Goal: Information Seeking & Learning: Understand process/instructions

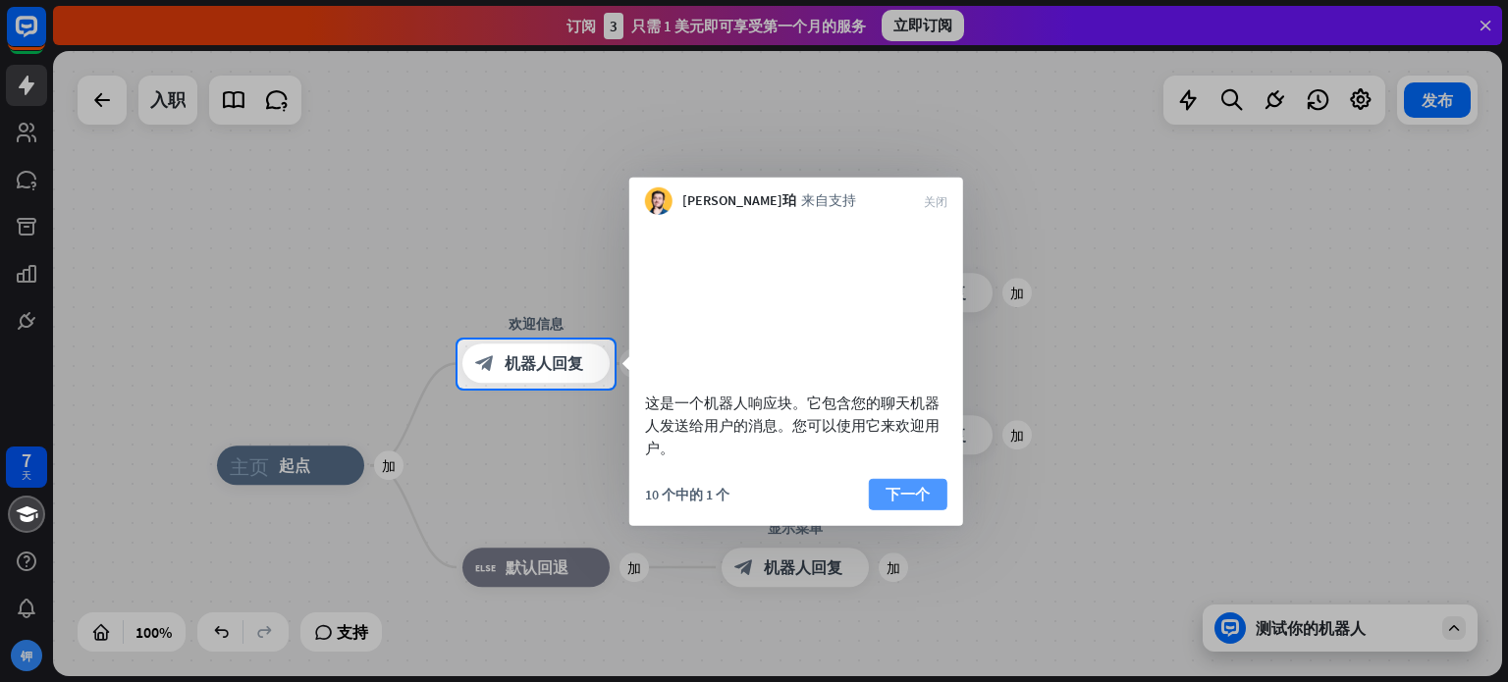
click at [921, 503] on font "下一个" at bounding box center [908, 493] width 44 height 19
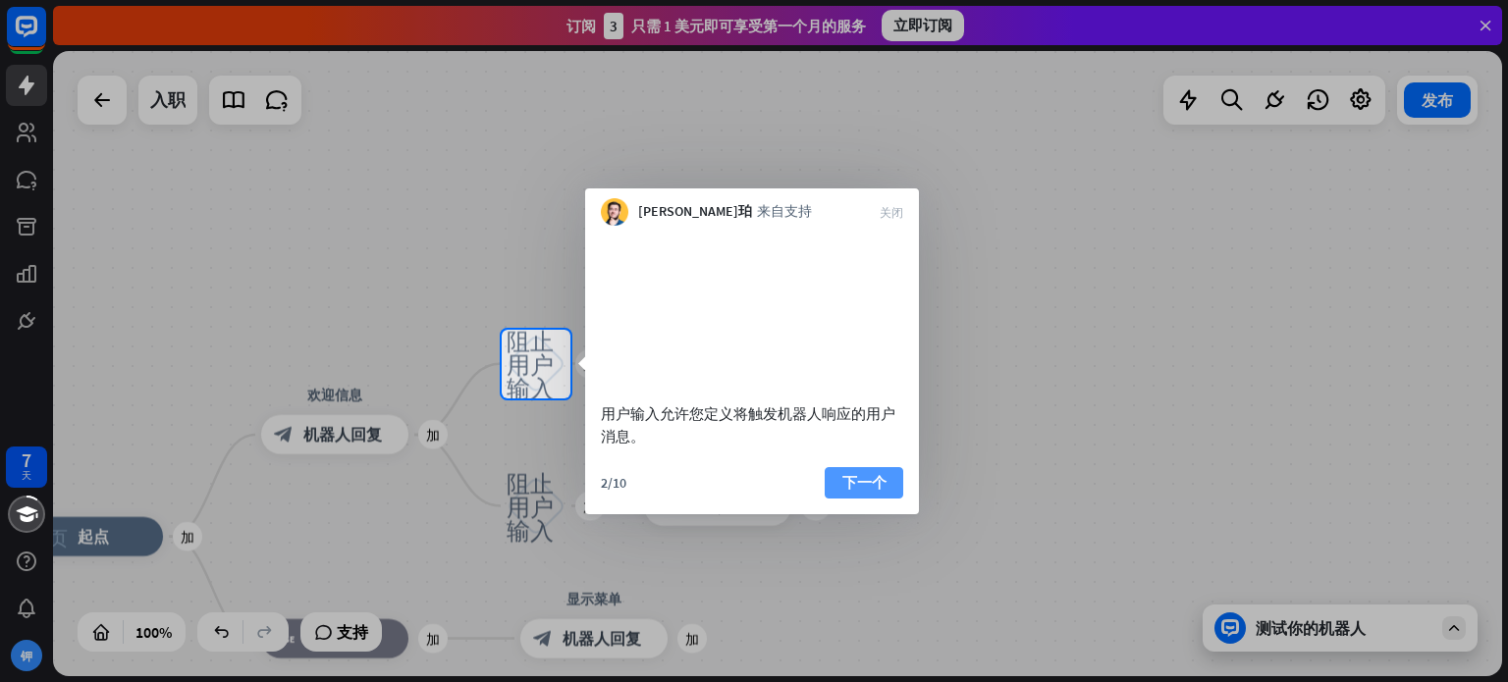
click at [874, 492] on font "下一个" at bounding box center [865, 482] width 44 height 19
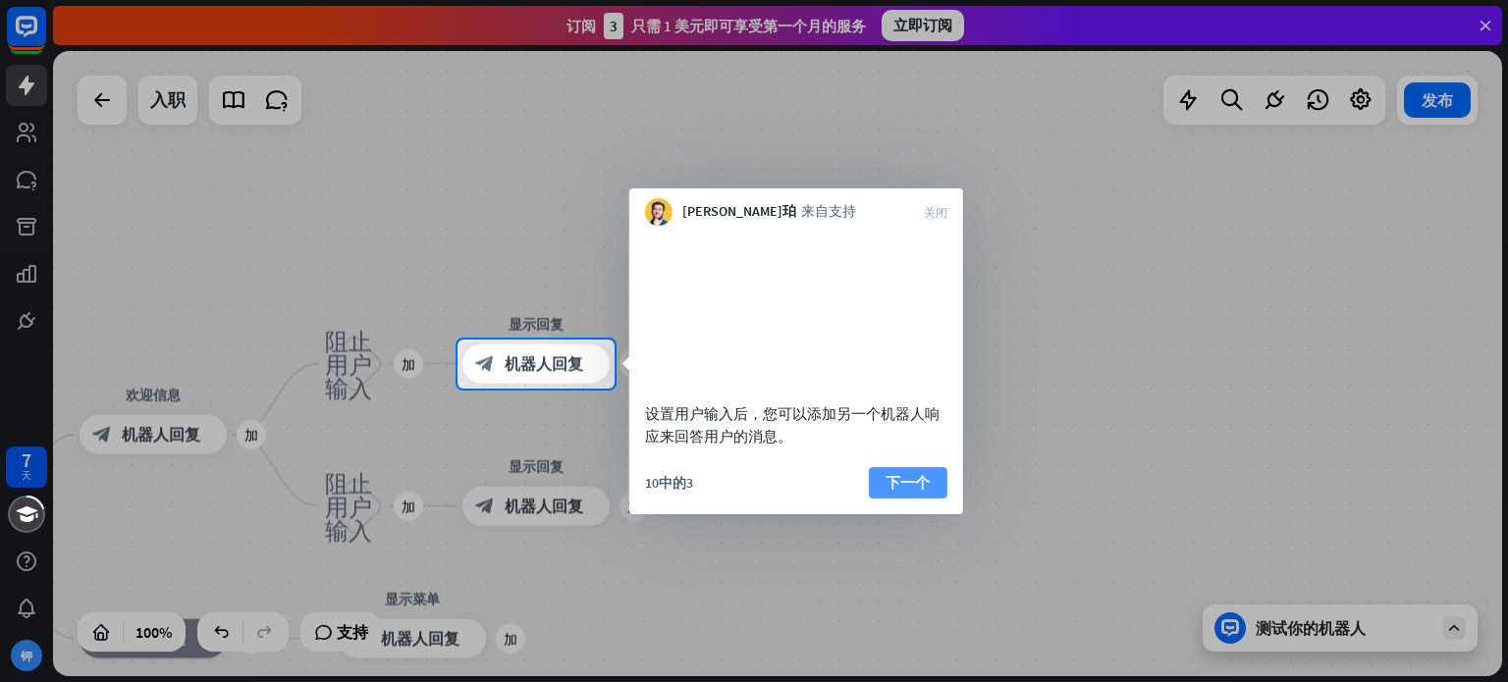
click at [893, 493] on font "下一个" at bounding box center [908, 482] width 44 height 27
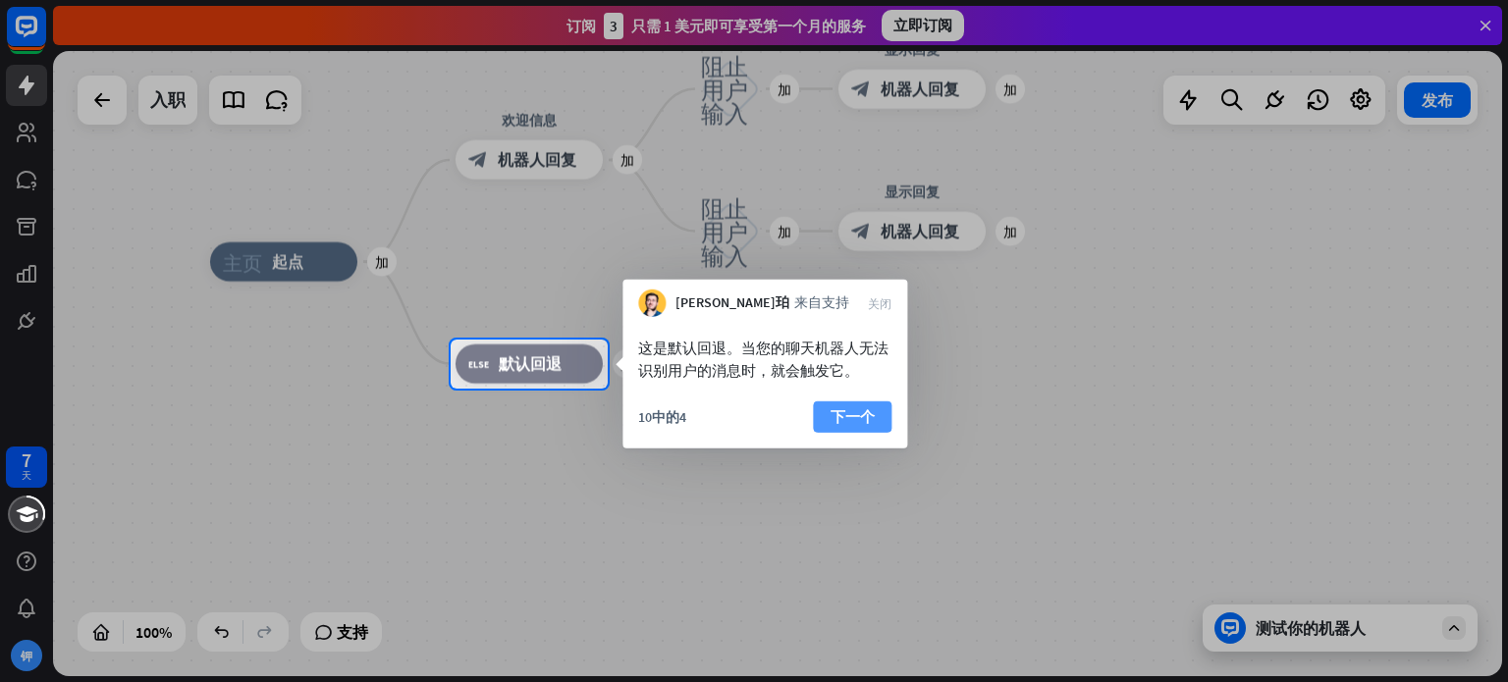
click at [882, 429] on button "下一个" at bounding box center [852, 417] width 79 height 31
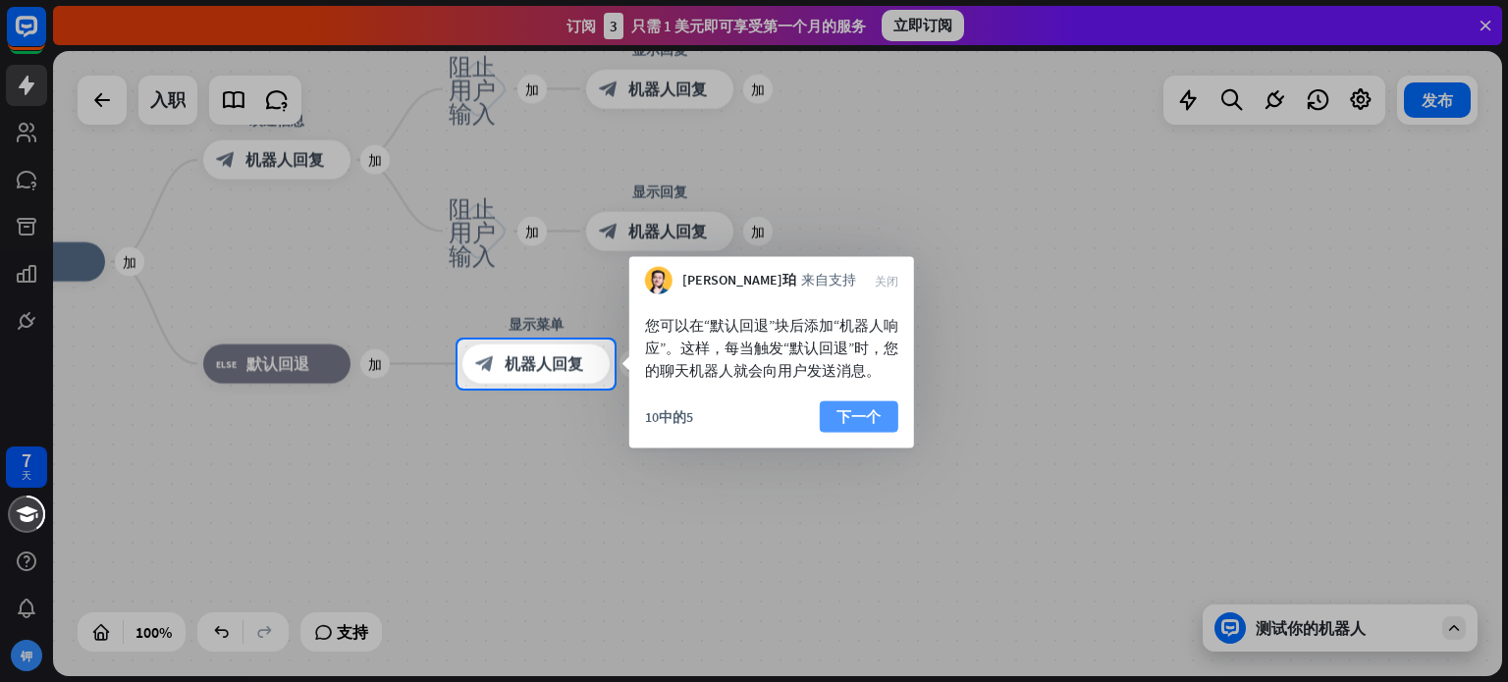
click at [881, 423] on button "下一个" at bounding box center [859, 417] width 79 height 31
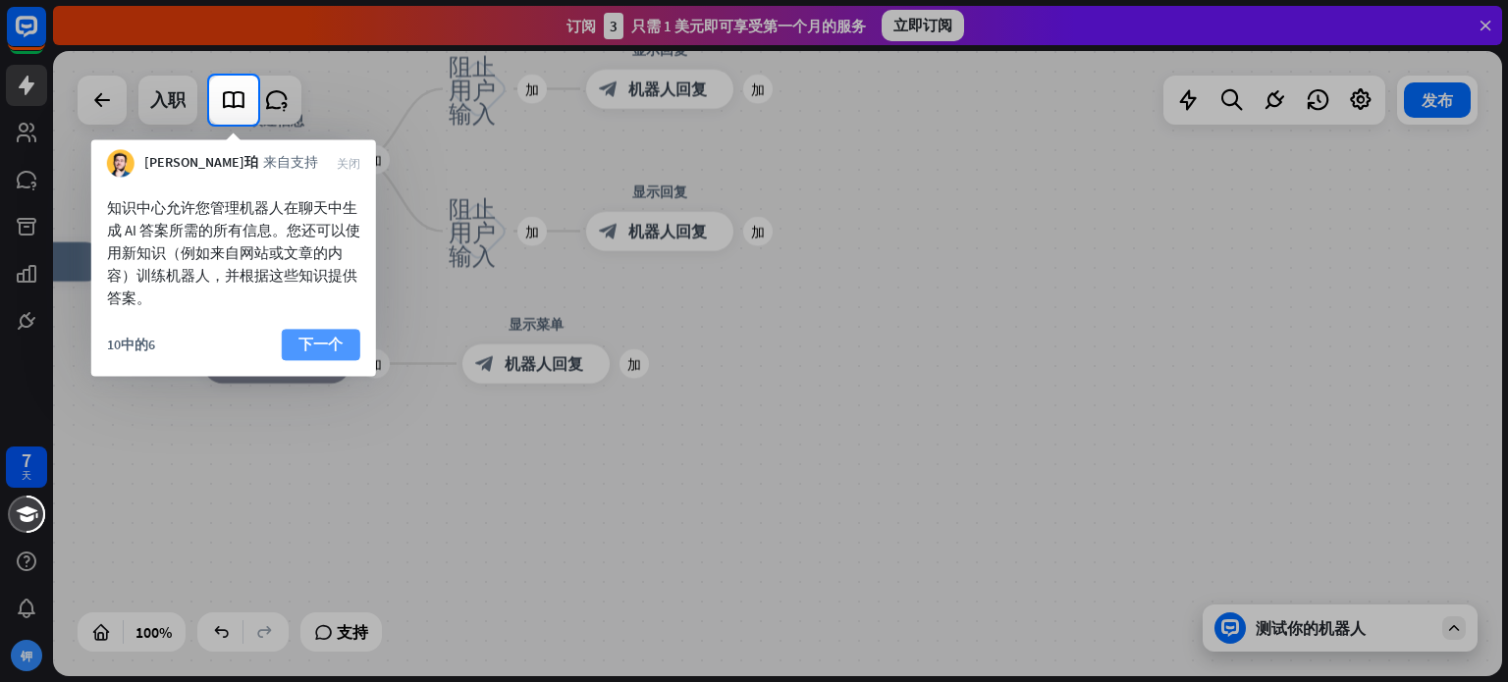
click at [326, 341] on font "下一个" at bounding box center [321, 344] width 44 height 19
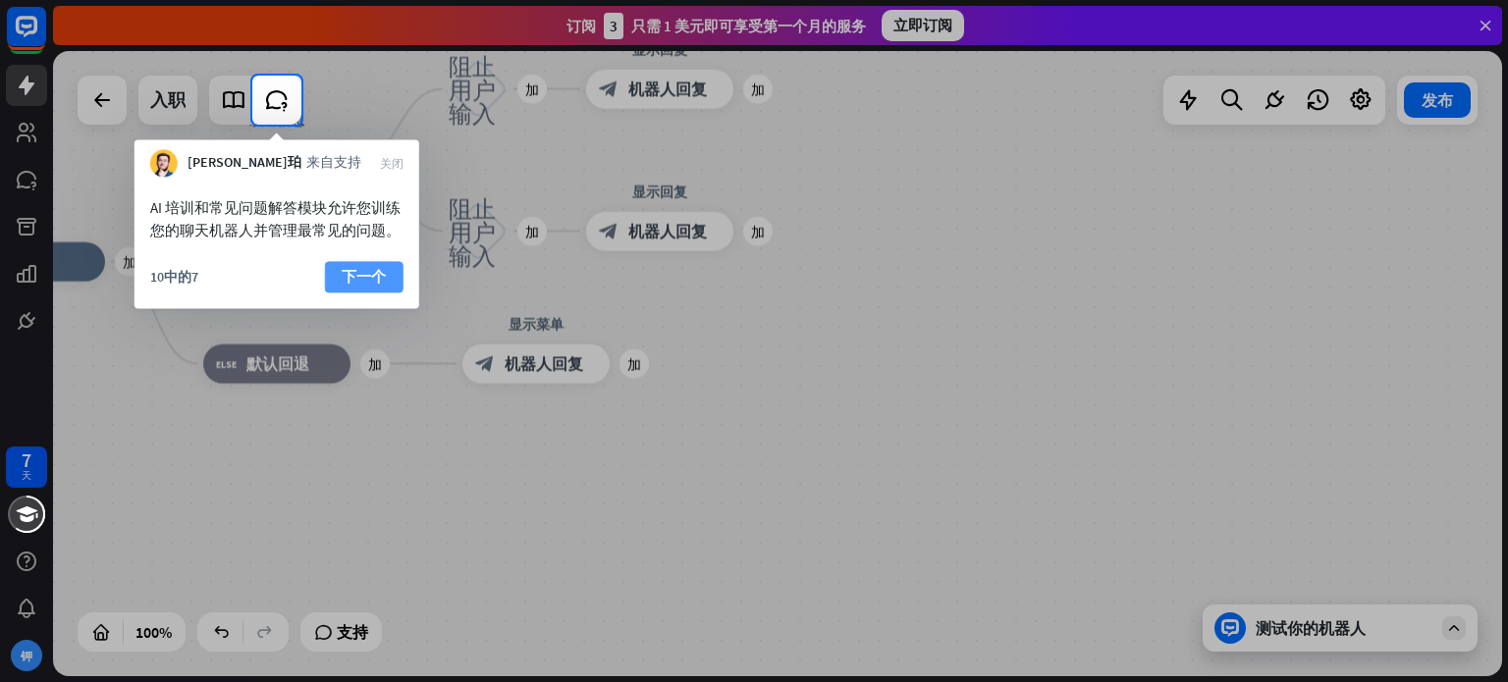
click at [377, 269] on font "下一个" at bounding box center [364, 276] width 44 height 19
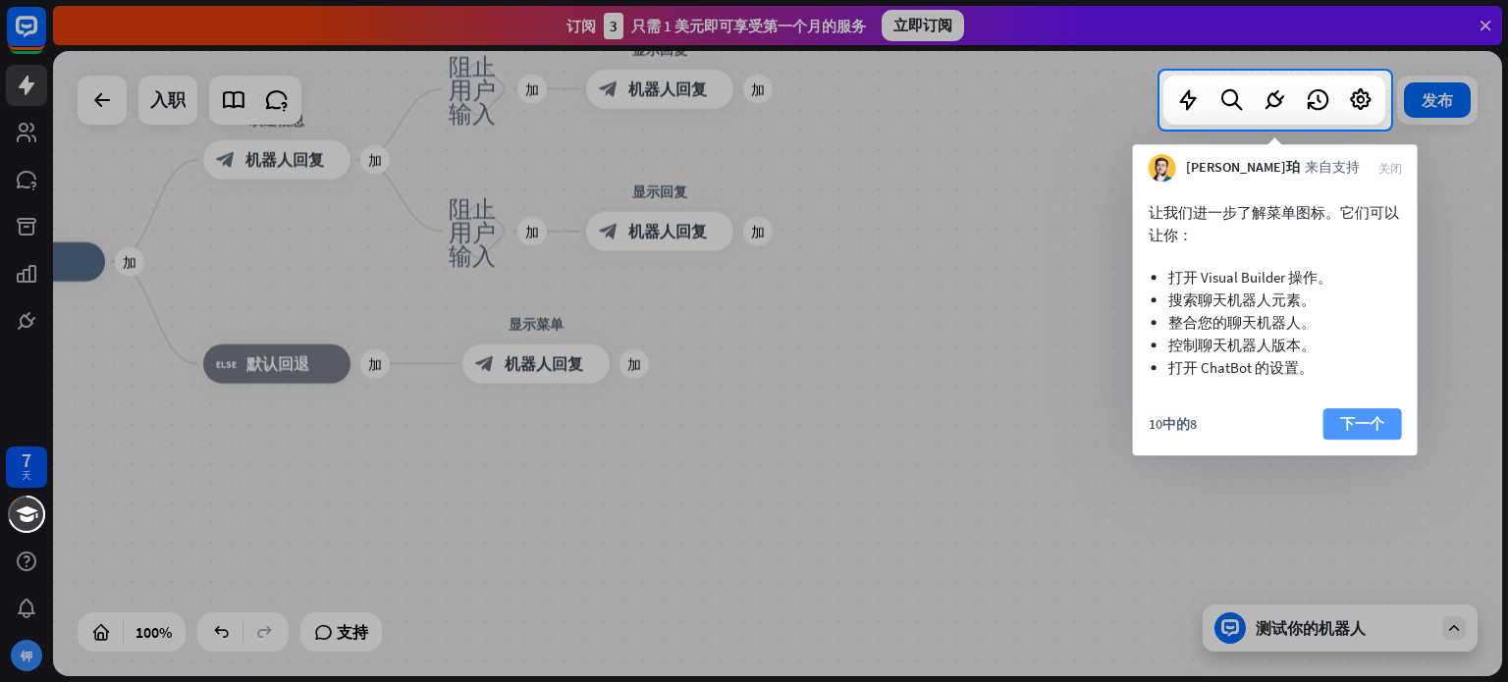
click at [1363, 419] on font "下一个" at bounding box center [1362, 423] width 44 height 19
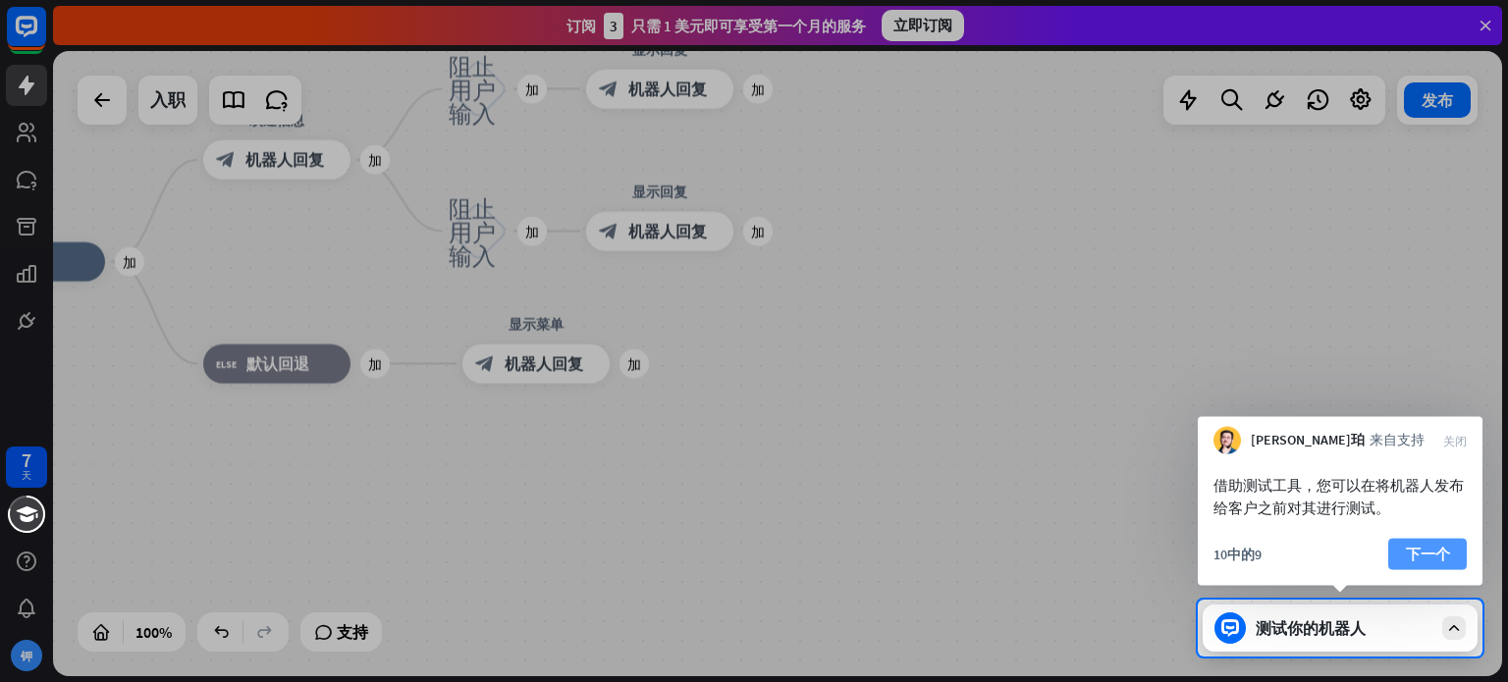
click at [1436, 564] on font "下一个" at bounding box center [1428, 554] width 44 height 19
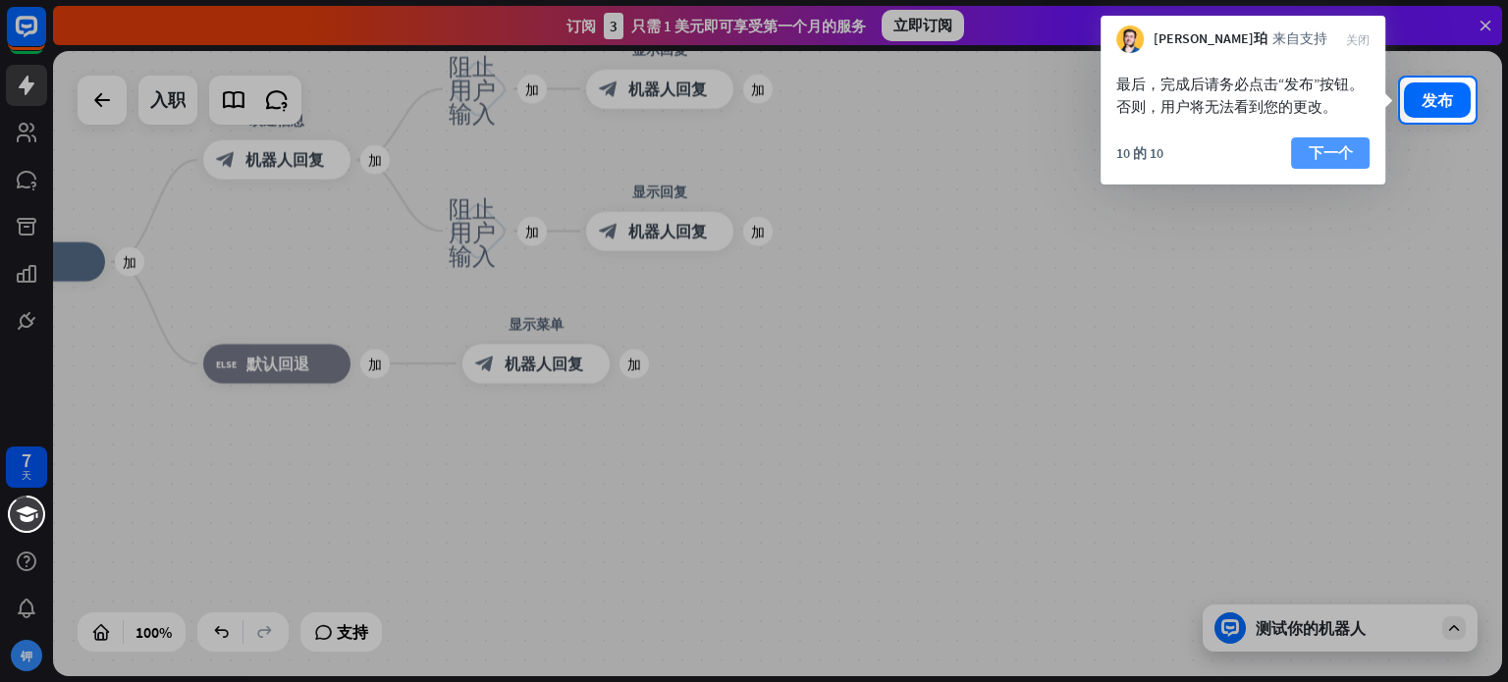
click at [1335, 144] on font "下一个" at bounding box center [1331, 152] width 44 height 19
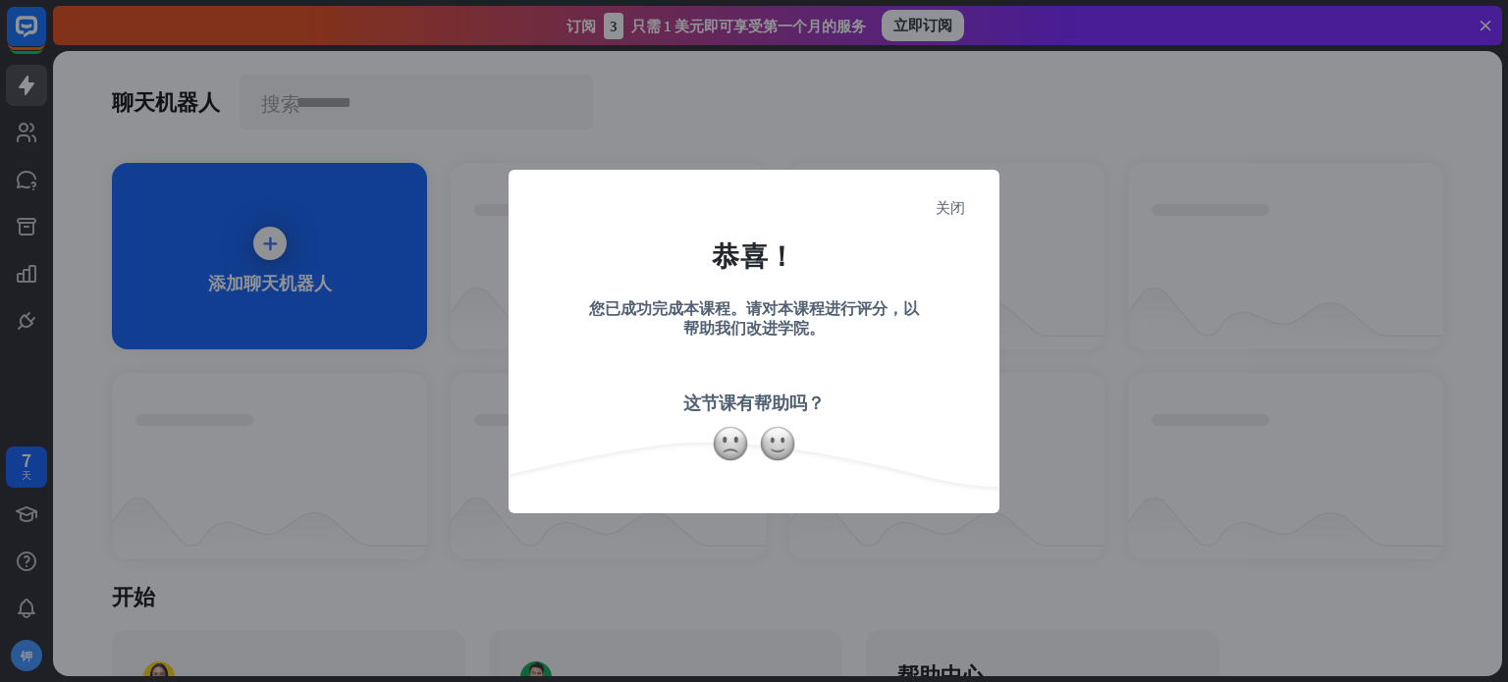
click at [836, 381] on form "恭喜！ 您已成功完成本课程。请对本课程进行评分，以帮助我们改进学院。 这节课有帮助吗？" at bounding box center [754, 311] width 442 height 235
click at [959, 207] on font "关闭" at bounding box center [950, 206] width 29 height 15
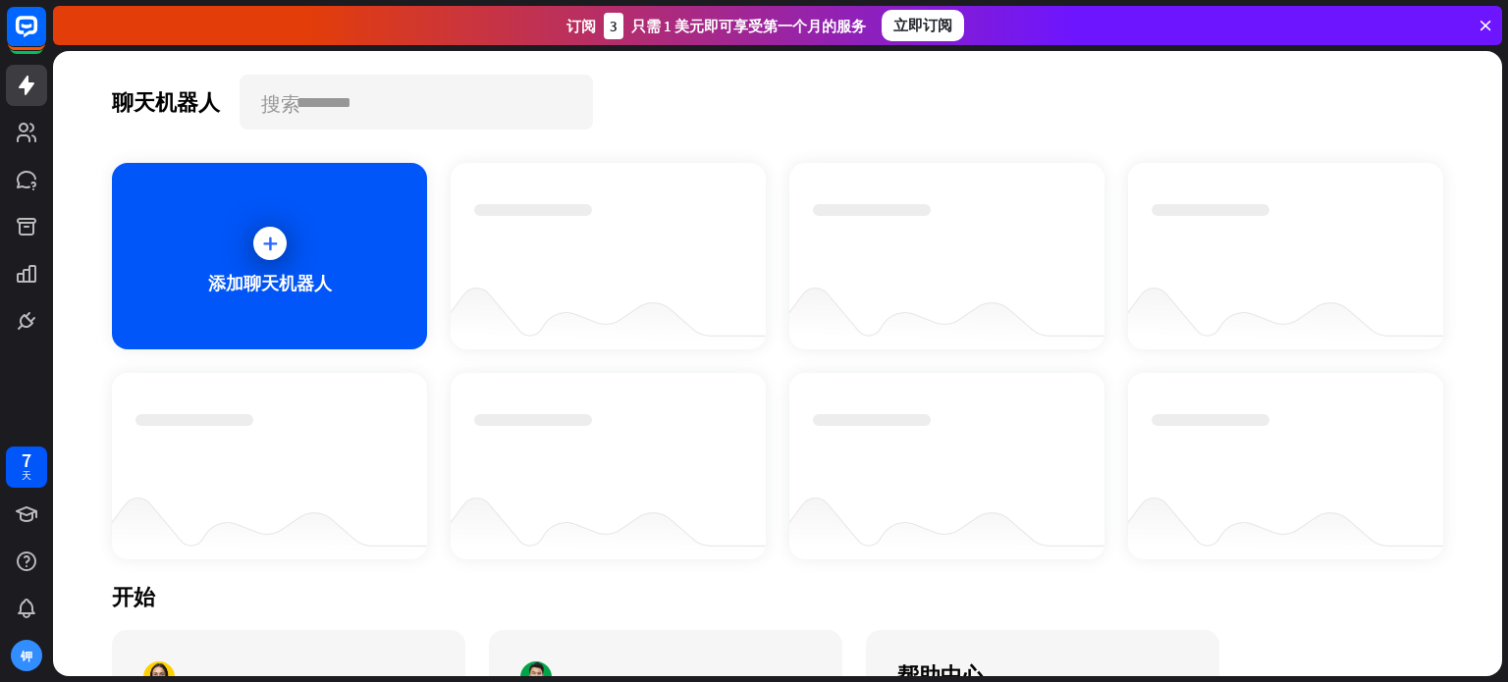
click at [273, 56] on div "聊天机器人 搜索 添加聊天机器人 开始 如何开始构建你的聊天机器人 手表 几分钟内了解 ChatBot 的基础知识 开始课程 帮助中心 访问我们的帮助中心以了…" at bounding box center [777, 364] width 1449 height 626
